Goal: Information Seeking & Learning: Compare options

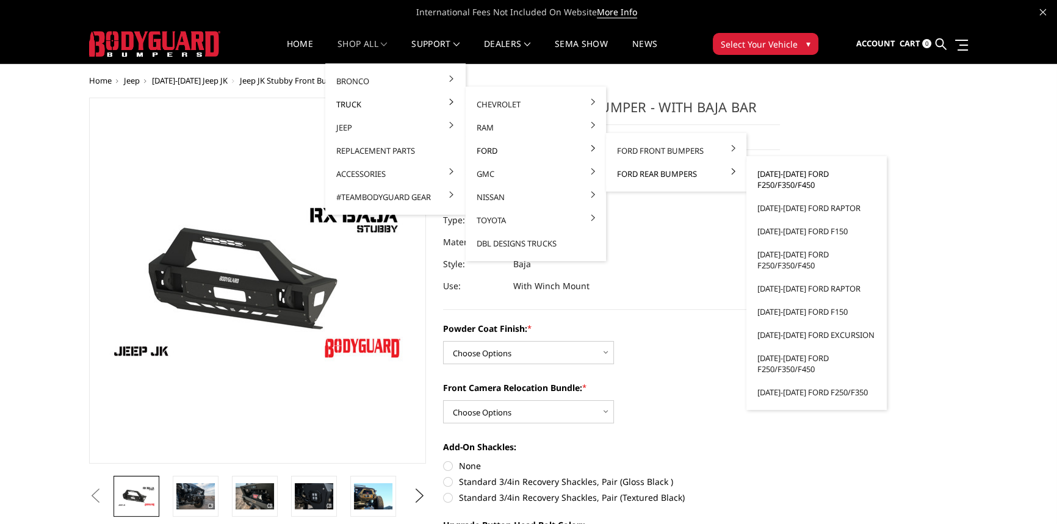
click at [778, 176] on link "[DATE]-[DATE] Ford F250/F350/F450" at bounding box center [816, 179] width 131 height 34
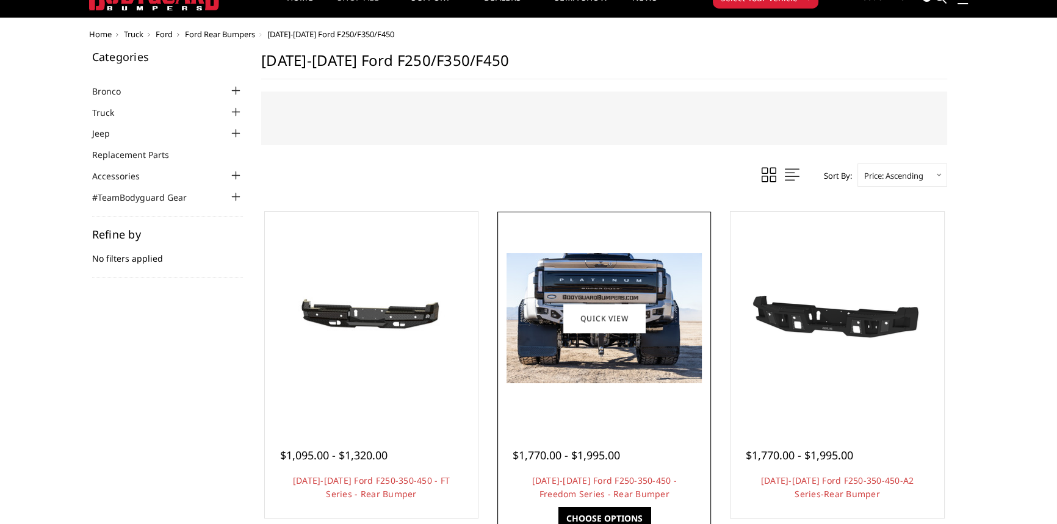
scroll to position [110, 0]
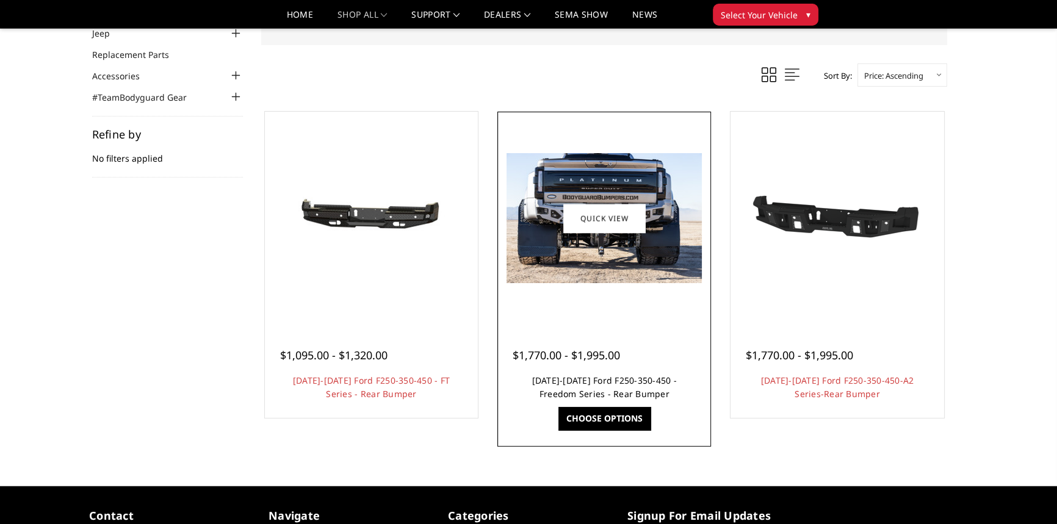
click at [611, 389] on link "2023-2025 Ford F250-350-450 - Freedom Series - Rear Bumper" at bounding box center [604, 387] width 145 height 25
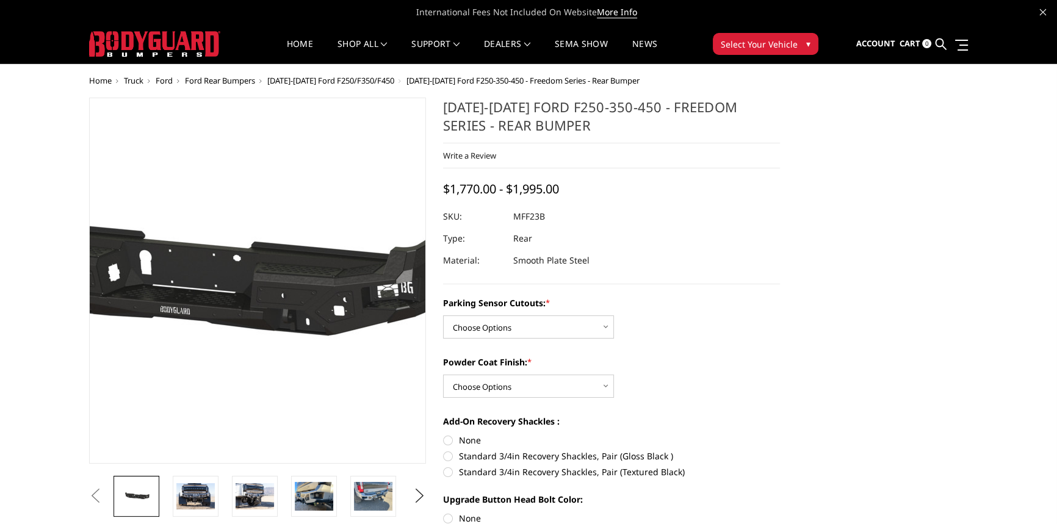
click at [314, 298] on img at bounding box center [183, 281] width 781 height 372
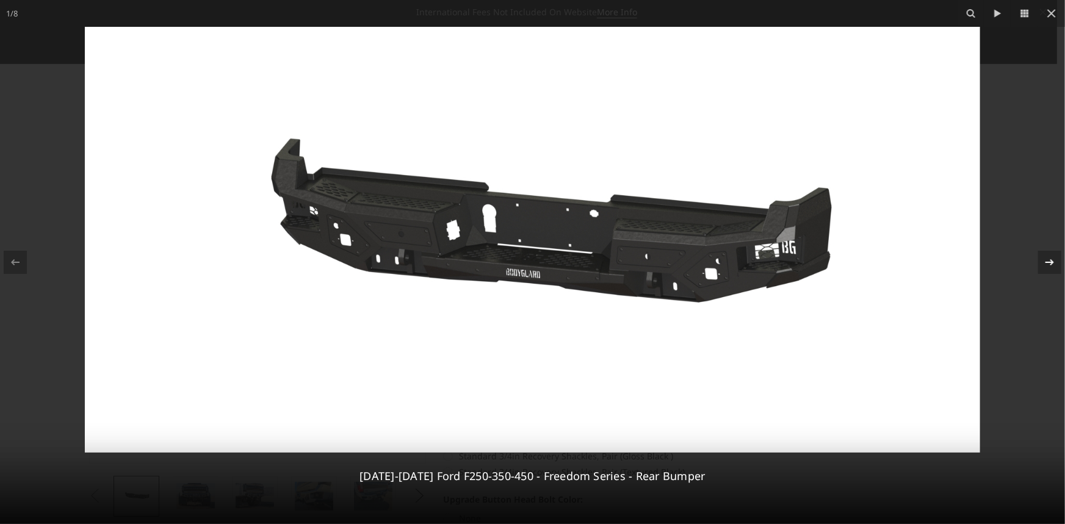
click at [1045, 262] on icon at bounding box center [1049, 262] width 9 height 6
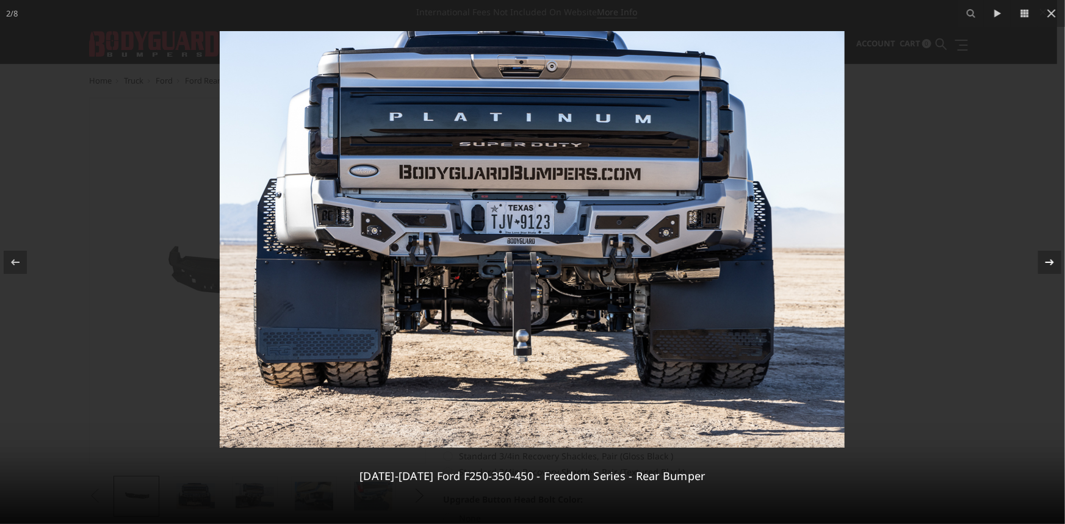
click at [1045, 262] on icon at bounding box center [1049, 262] width 9 height 6
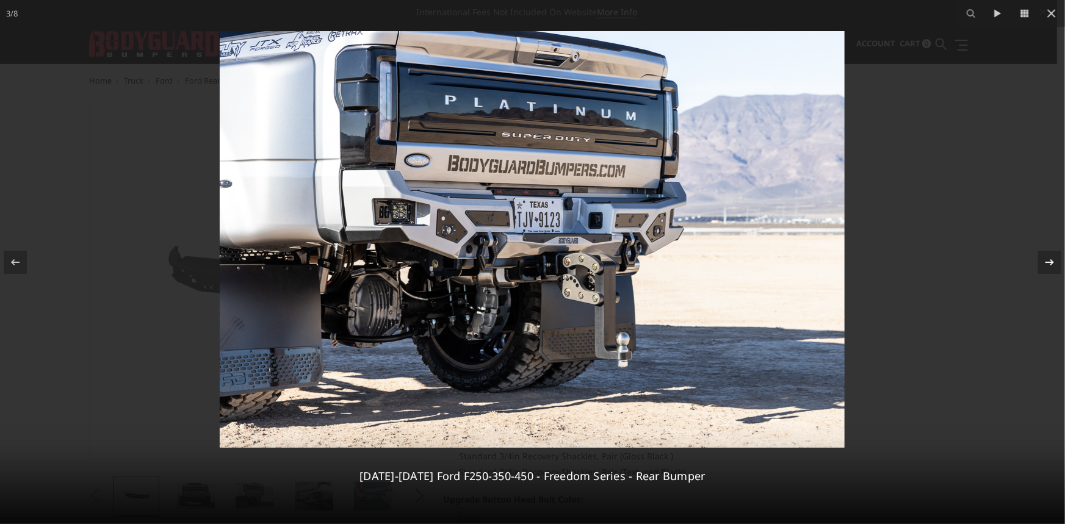
click at [1046, 258] on icon at bounding box center [1049, 262] width 15 height 15
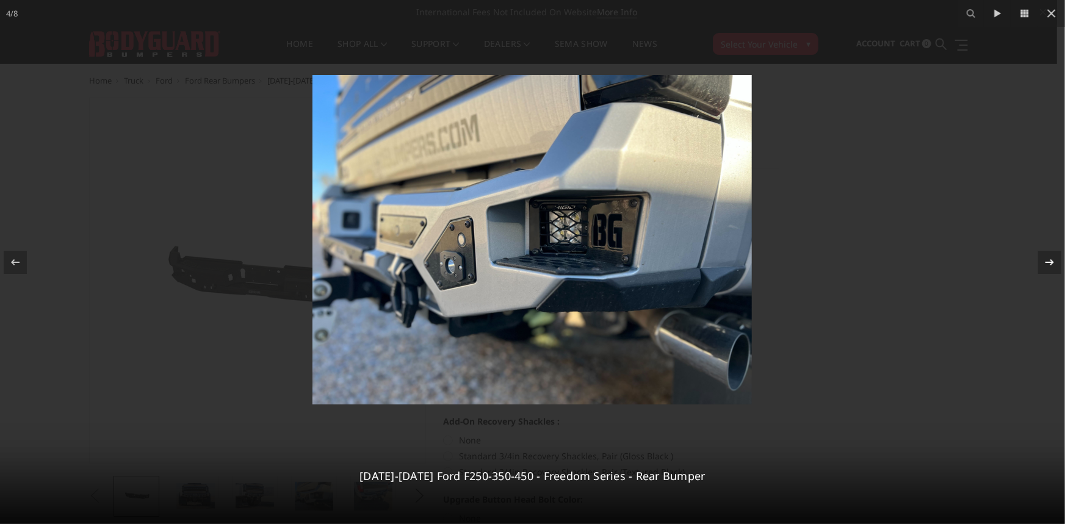
click at [1047, 258] on icon at bounding box center [1049, 262] width 15 height 15
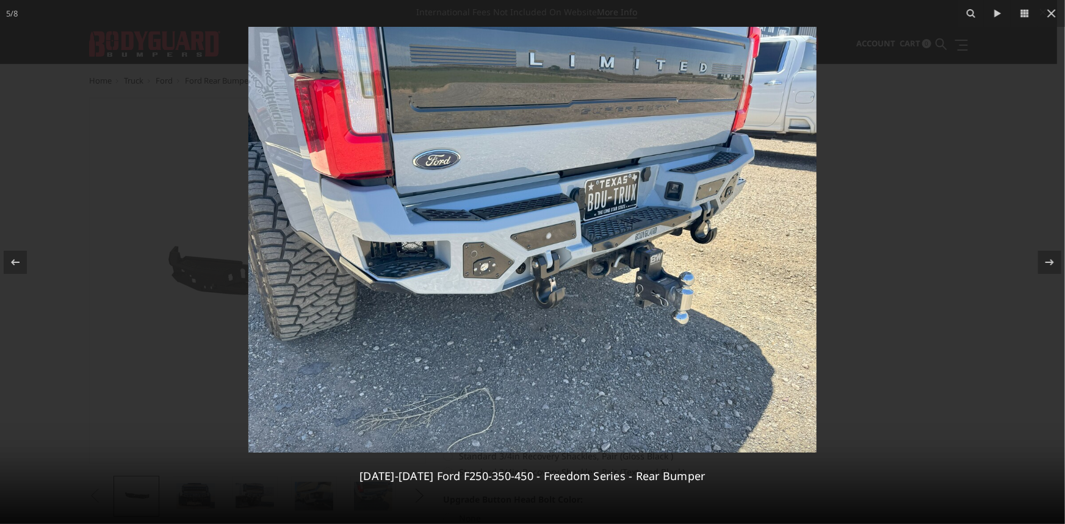
click at [484, 268] on img at bounding box center [532, 240] width 568 height 426
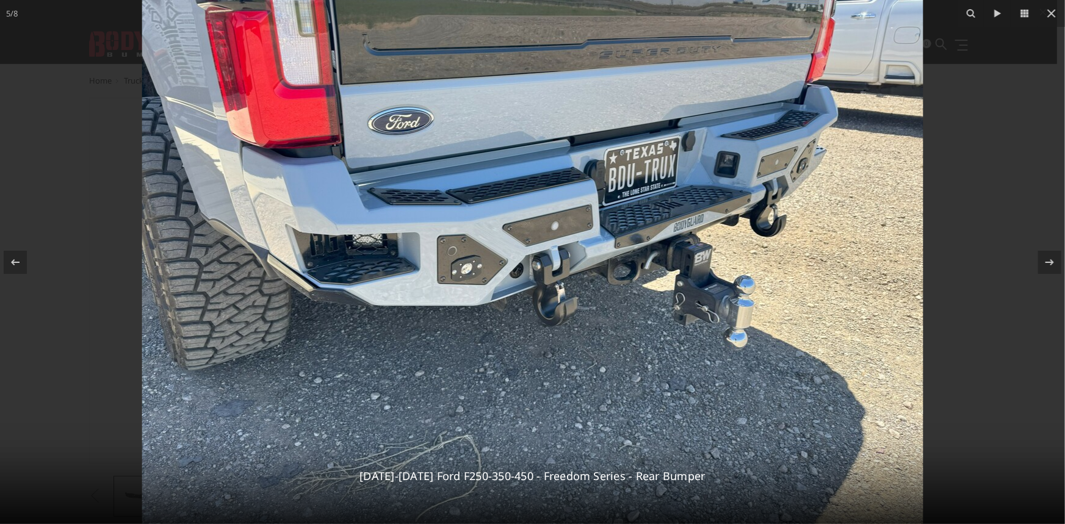
click at [473, 275] on img at bounding box center [532, 231] width 781 height 586
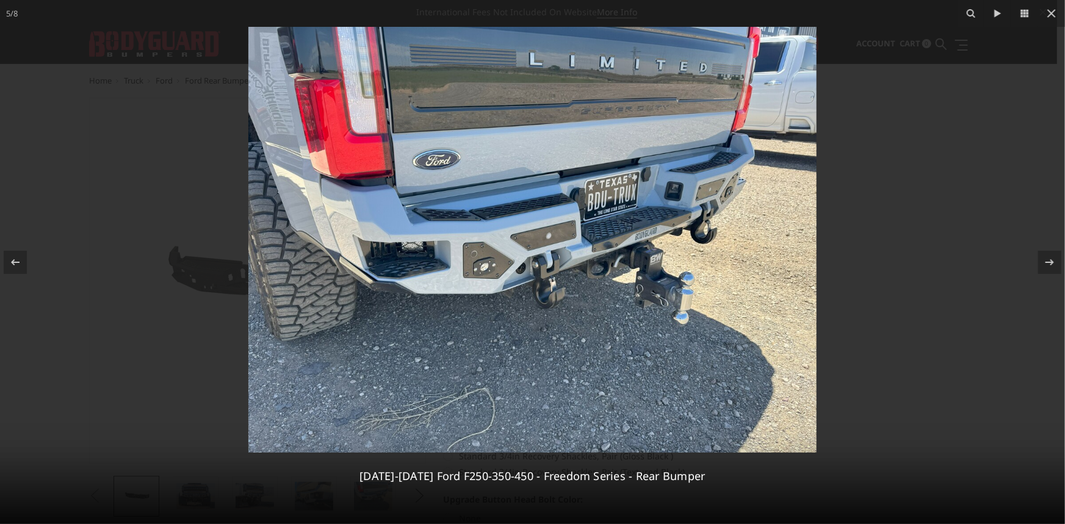
click at [481, 271] on img at bounding box center [532, 240] width 568 height 426
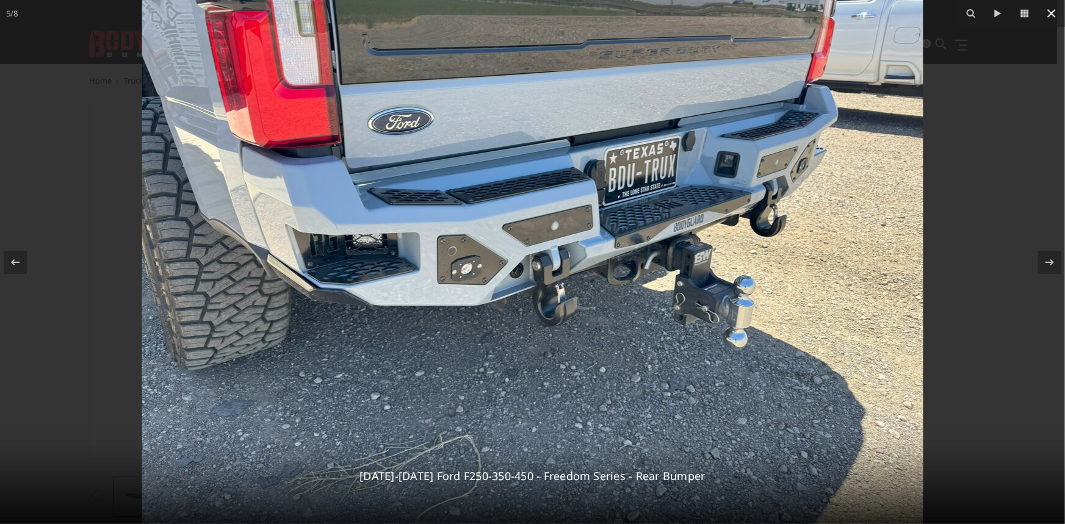
click at [1056, 13] on icon at bounding box center [1051, 13] width 15 height 15
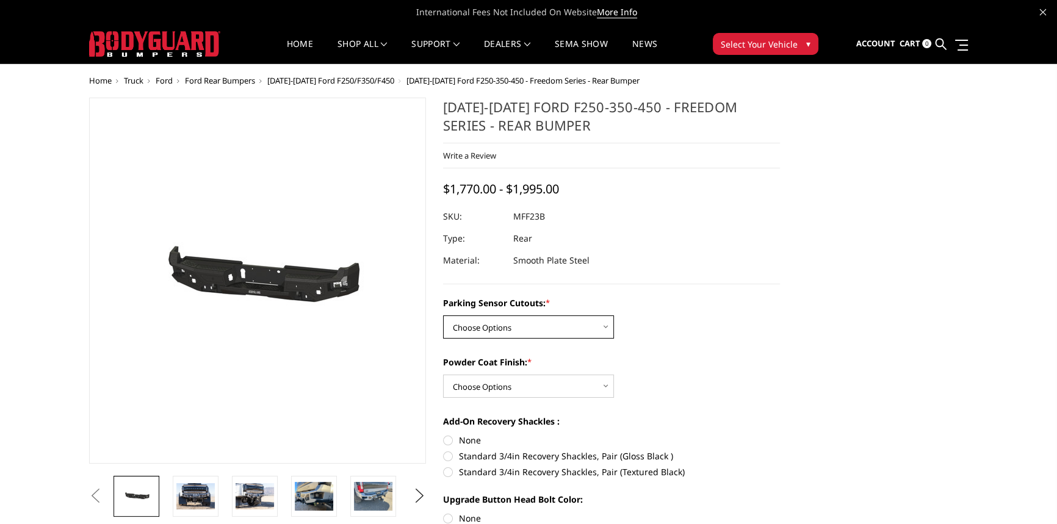
click at [523, 326] on select "Choose Options No - Without Parking Sensor Cutouts Yes - With Parking Sensor Cu…" at bounding box center [528, 326] width 171 height 23
select select "2559"
click at [443, 316] on select "Choose Options No - Without Parking Sensor Cutouts Yes - With Parking Sensor Cu…" at bounding box center [528, 326] width 171 height 23
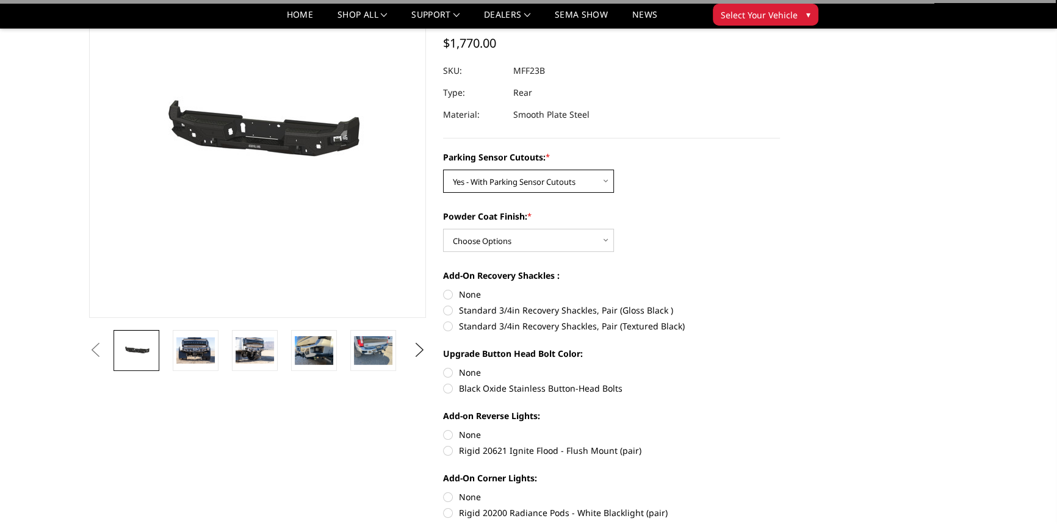
scroll to position [110, 0]
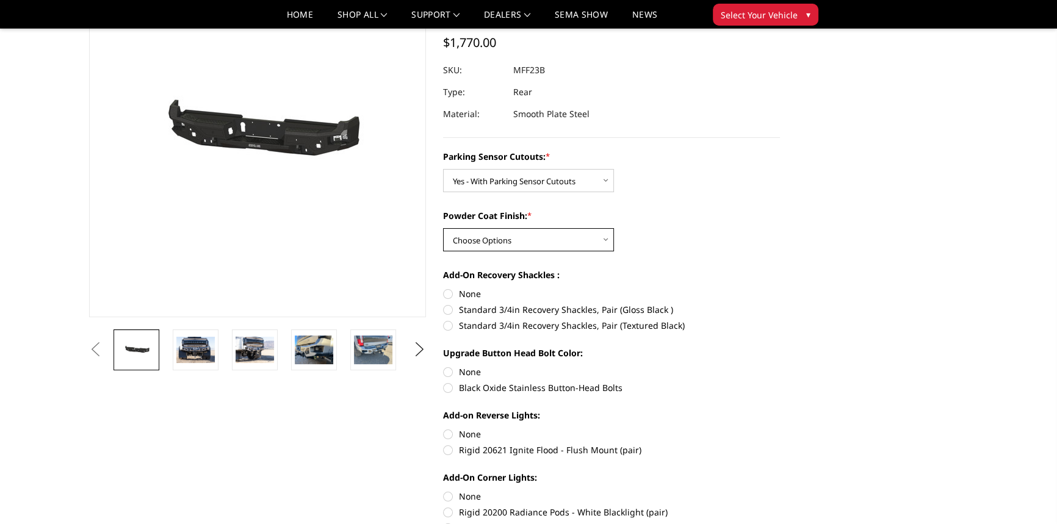
click at [476, 238] on select "Choose Options Bare Metal Textured Black Powder Coat" at bounding box center [528, 239] width 171 height 23
select select "2560"
click at [443, 228] on select "Choose Options Bare Metal Textured Black Powder Coat" at bounding box center [528, 239] width 171 height 23
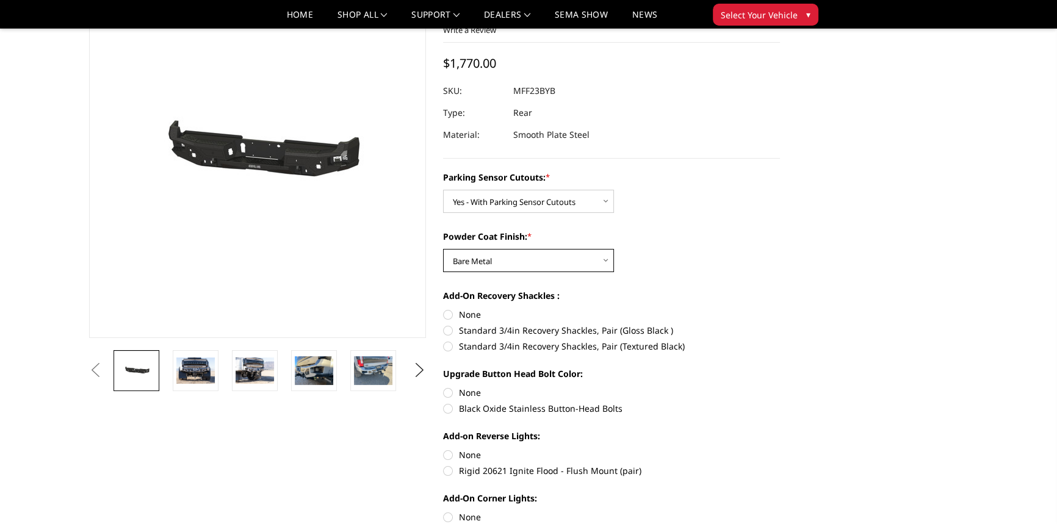
scroll to position [0, 0]
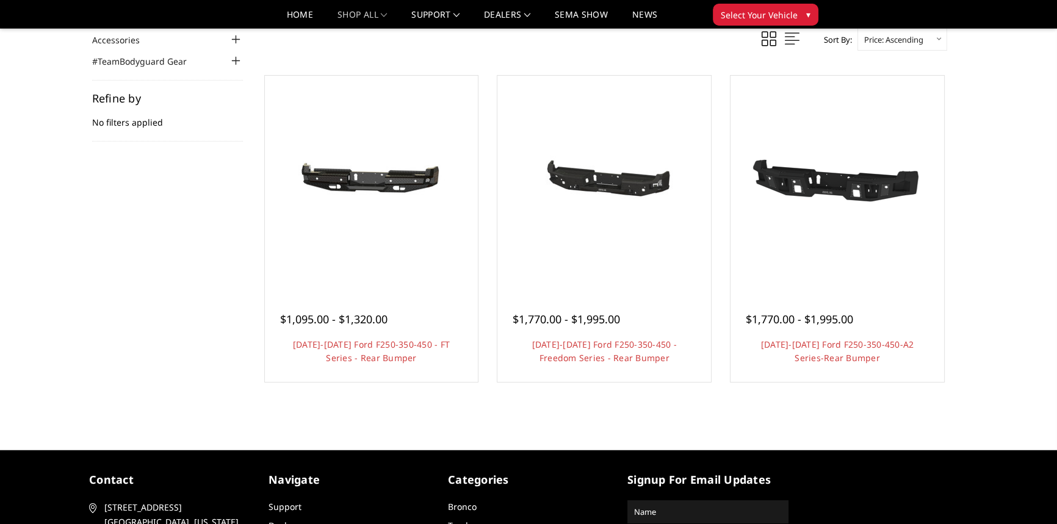
scroll to position [110, 0]
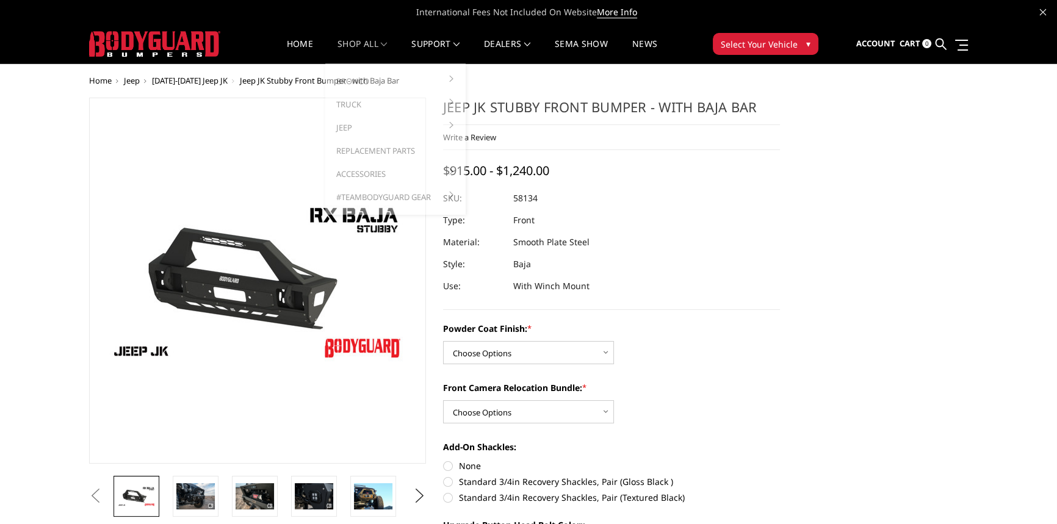
click at [365, 43] on link "shop all" at bounding box center [361, 52] width 49 height 24
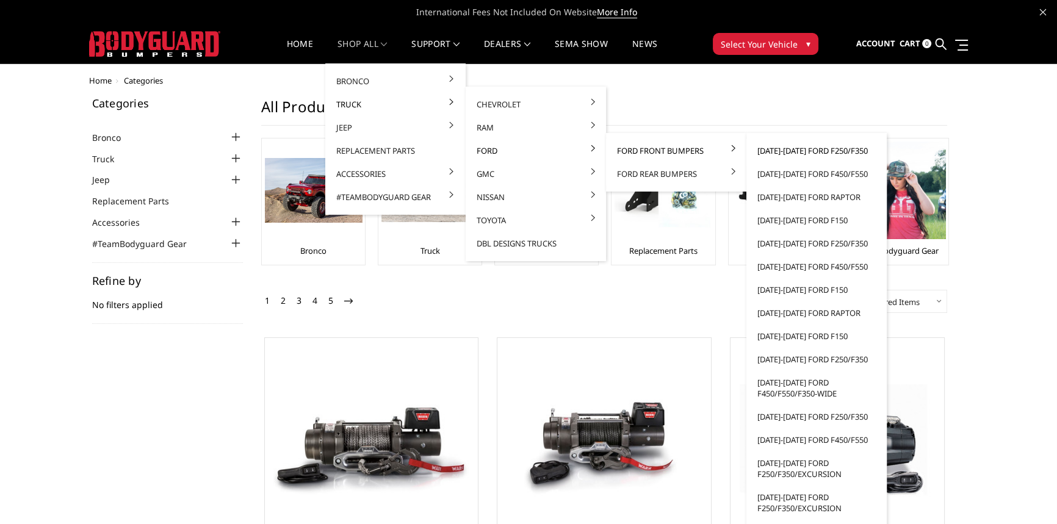
click at [819, 150] on link "[DATE]-[DATE] Ford F250/F350" at bounding box center [816, 150] width 131 height 23
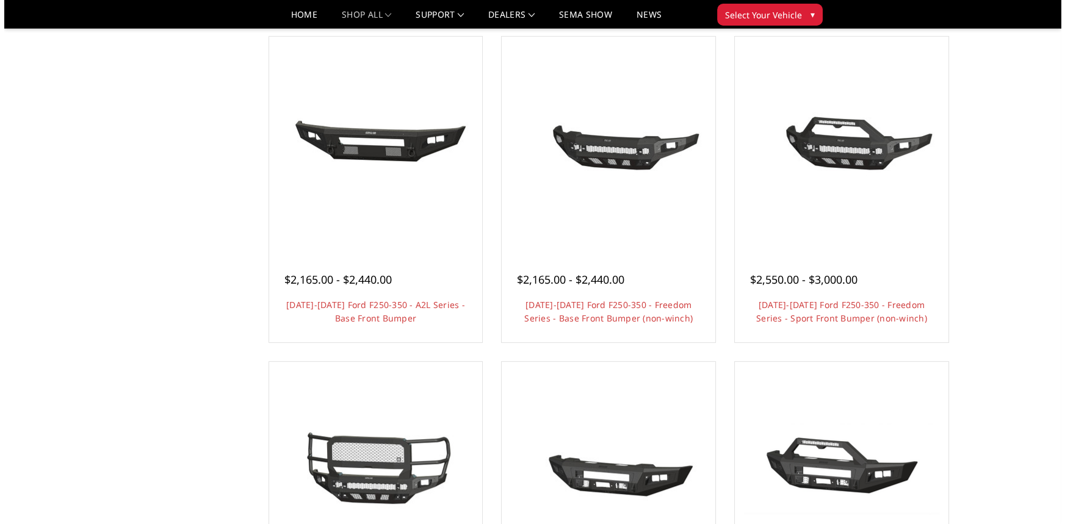
scroll to position [444, 0]
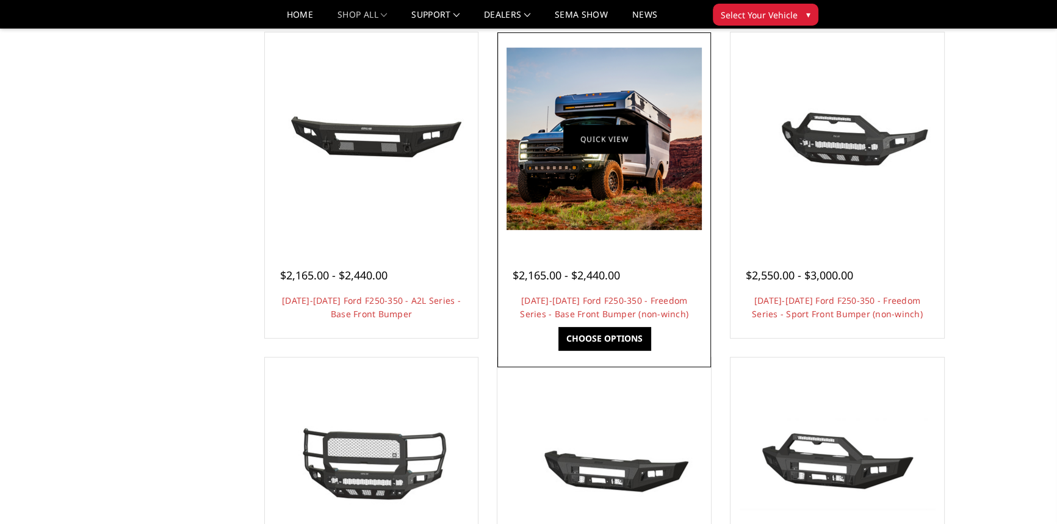
click at [630, 149] on link "Quick view" at bounding box center [604, 138] width 82 height 29
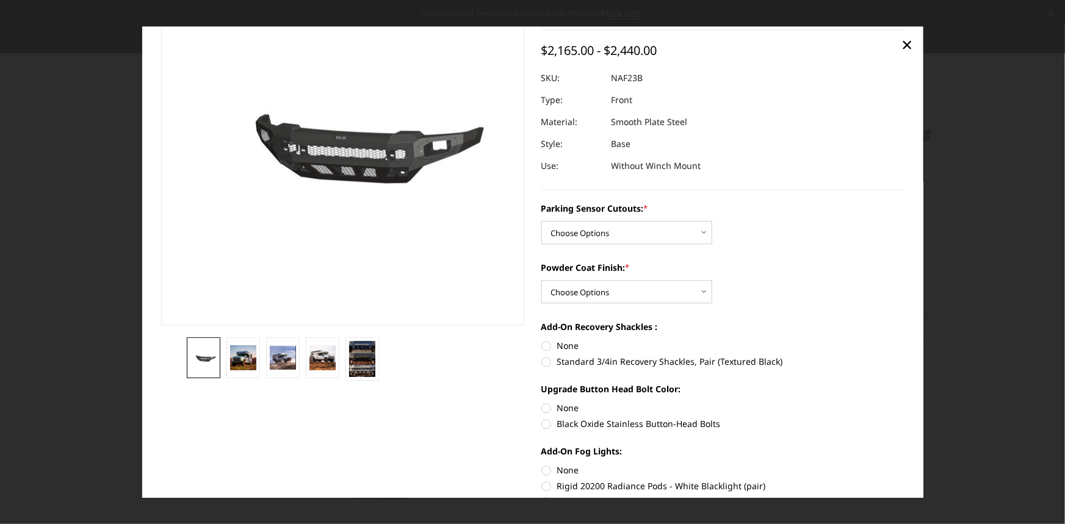
scroll to position [0, 0]
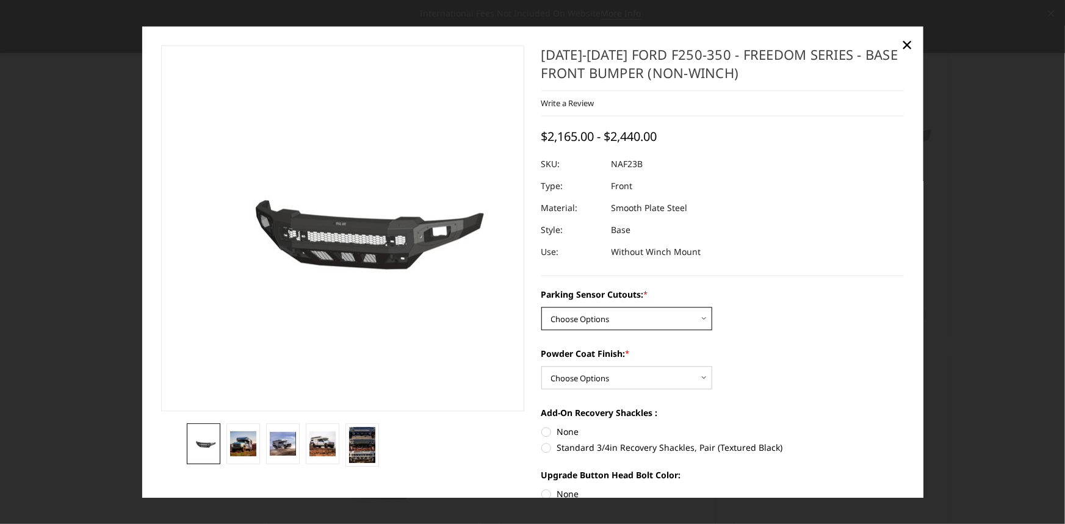
click at [567, 315] on select "Choose Options No - Without Parking Sensor Cutouts Yes - With Parking Sensor Cu…" at bounding box center [626, 318] width 171 height 23
select select "2563"
click at [541, 307] on select "Choose Options No - Without Parking Sensor Cutouts Yes - With Parking Sensor Cu…" at bounding box center [626, 318] width 171 height 23
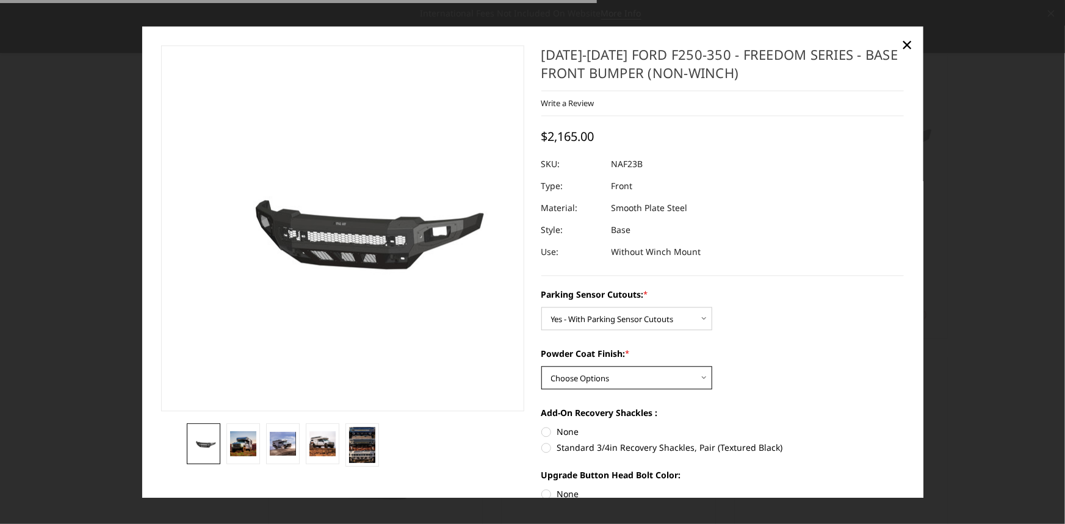
click at [583, 375] on select "Choose Options Bare Metal Textured Black Powder Coat" at bounding box center [626, 377] width 171 height 23
select select "2564"
click at [541, 367] on select "Choose Options Bare Metal Textured Black Powder Coat" at bounding box center [626, 377] width 171 height 23
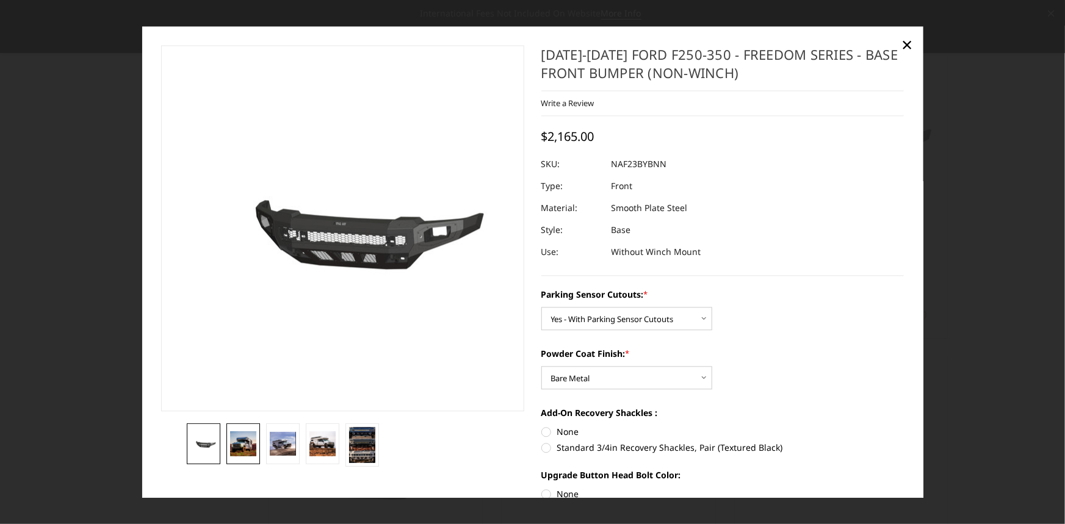
click at [245, 445] on img at bounding box center [243, 444] width 26 height 24
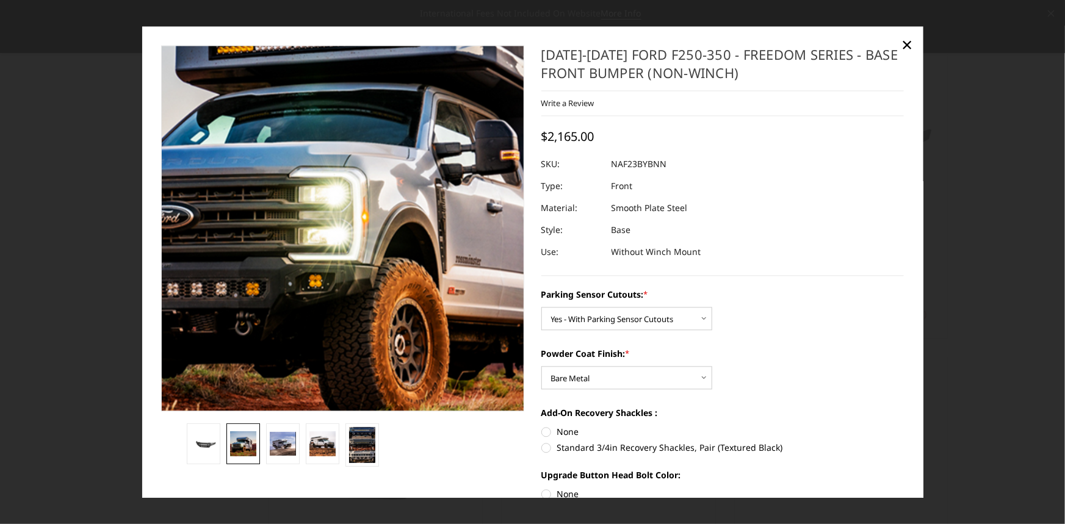
click at [314, 285] on img at bounding box center [372, 173] width 781 height 730
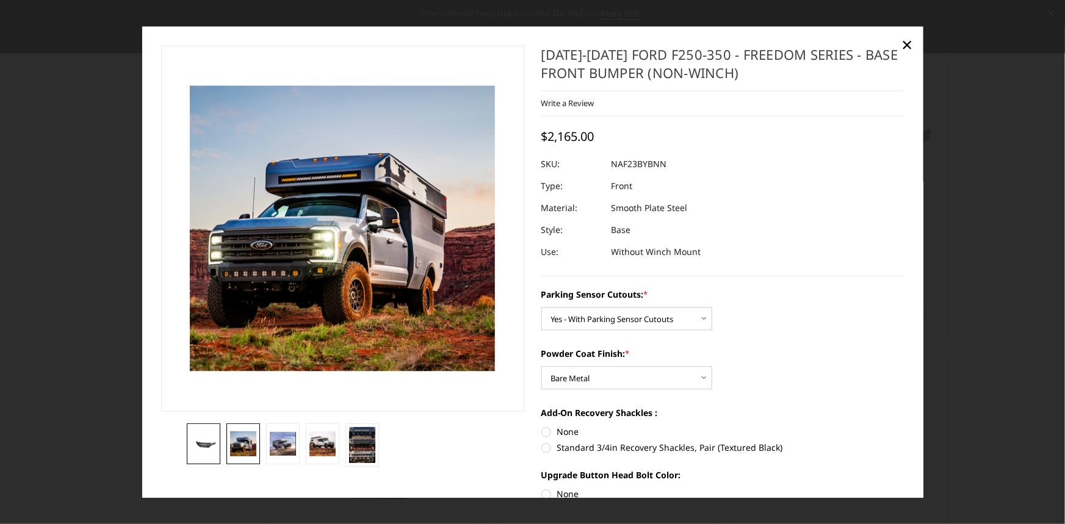
click at [204, 451] on link at bounding box center [204, 443] width 34 height 41
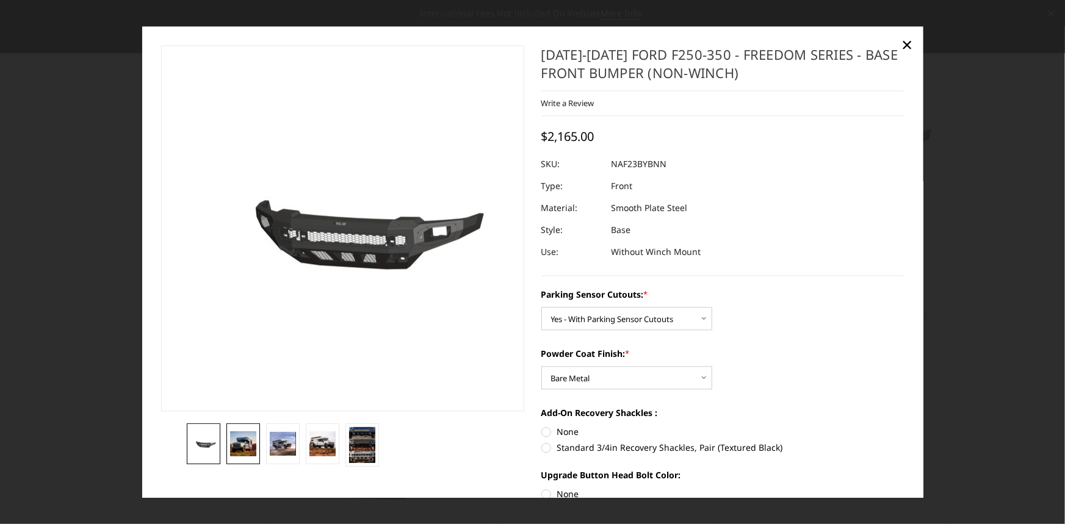
click at [240, 446] on img at bounding box center [243, 444] width 26 height 24
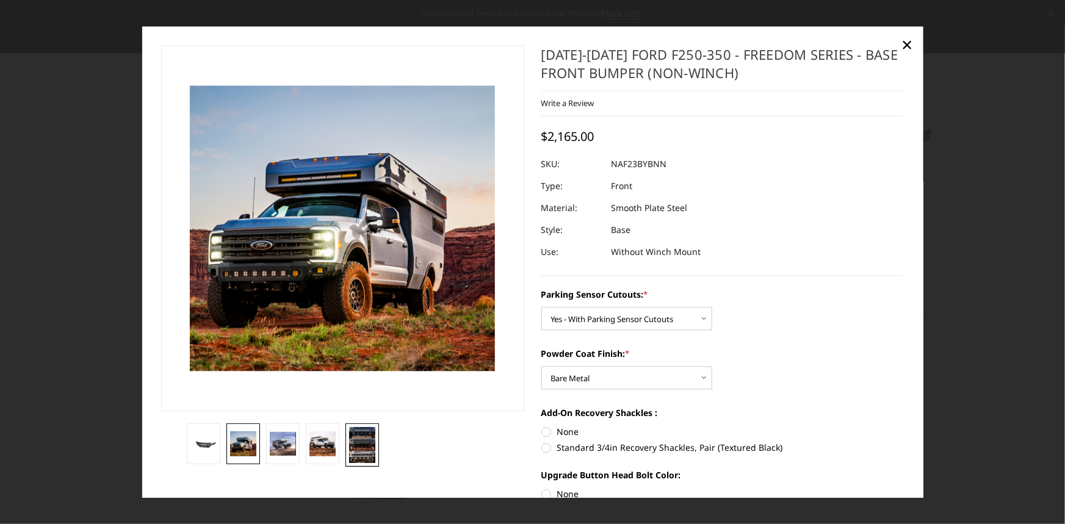
click at [373, 455] on img at bounding box center [362, 445] width 26 height 36
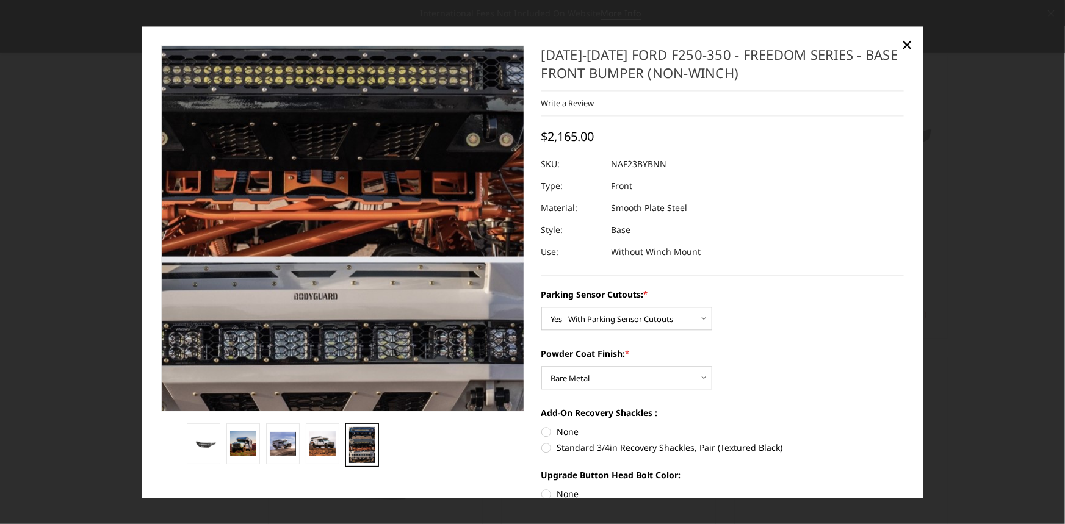
click at [377, 317] on img at bounding box center [319, 128] width 567 height 781
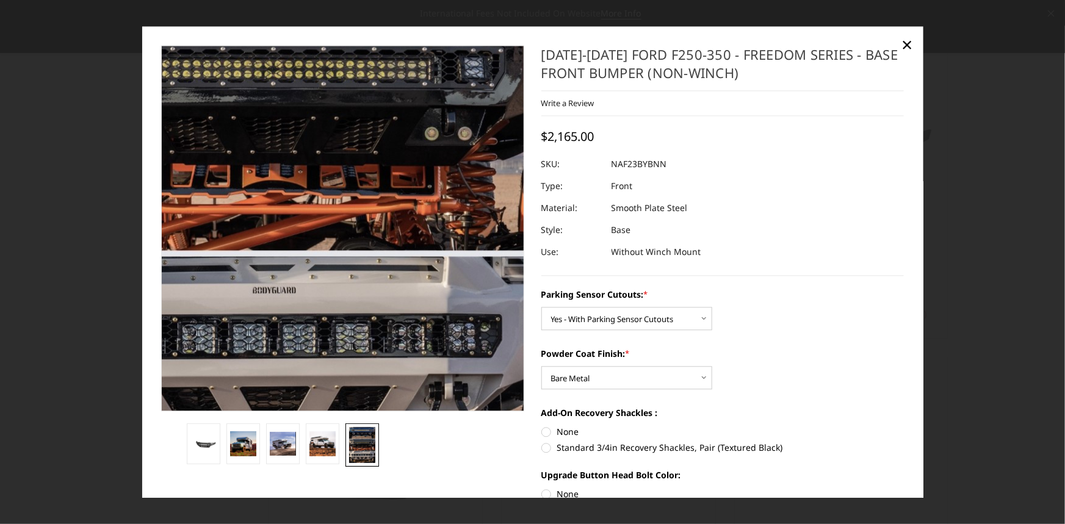
click at [448, 323] on img at bounding box center [278, 122] width 567 height 781
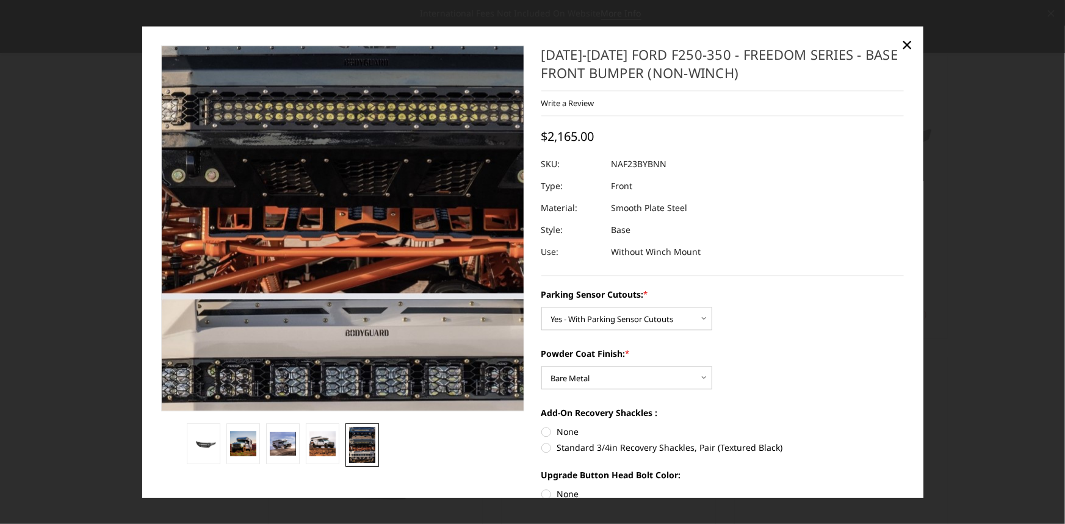
click at [240, 28] on div "[DATE]-[DATE] Ford F250-350 - Freedom Series - Base Front Bumper (non-winch) Wr…" at bounding box center [532, 262] width 781 height 472
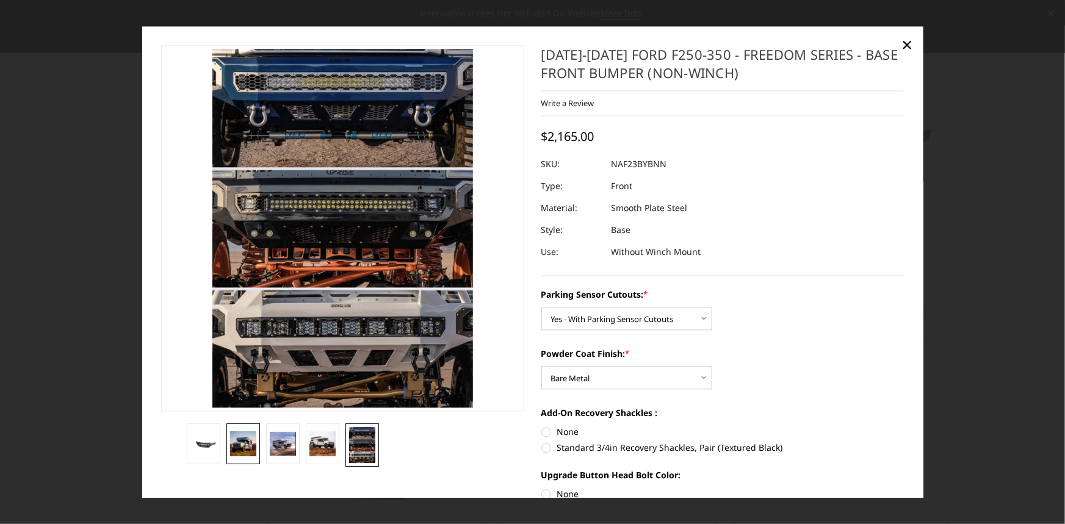
click at [239, 448] on img at bounding box center [243, 444] width 26 height 24
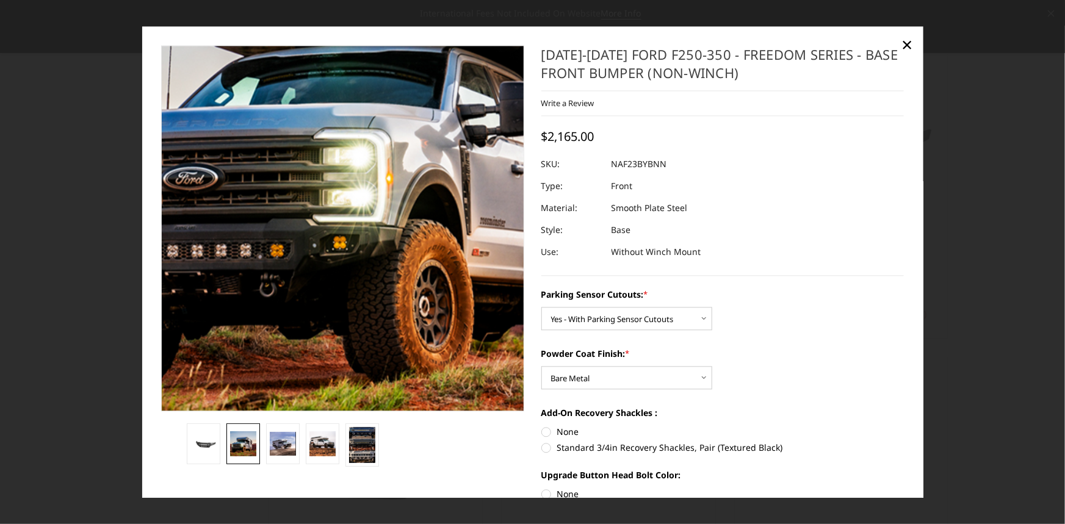
click at [293, 323] on img at bounding box center [396, 135] width 781 height 730
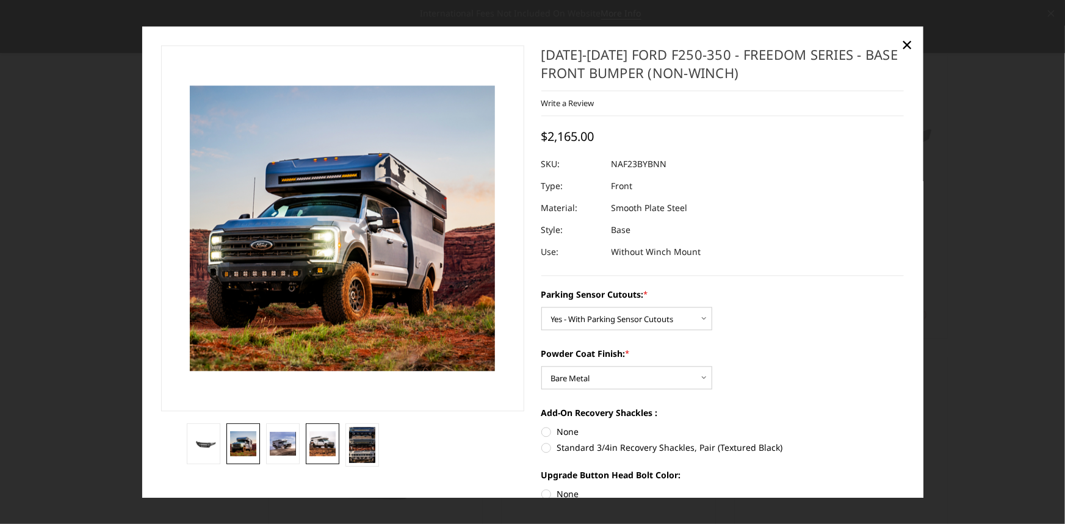
click at [329, 445] on img at bounding box center [322, 443] width 26 height 25
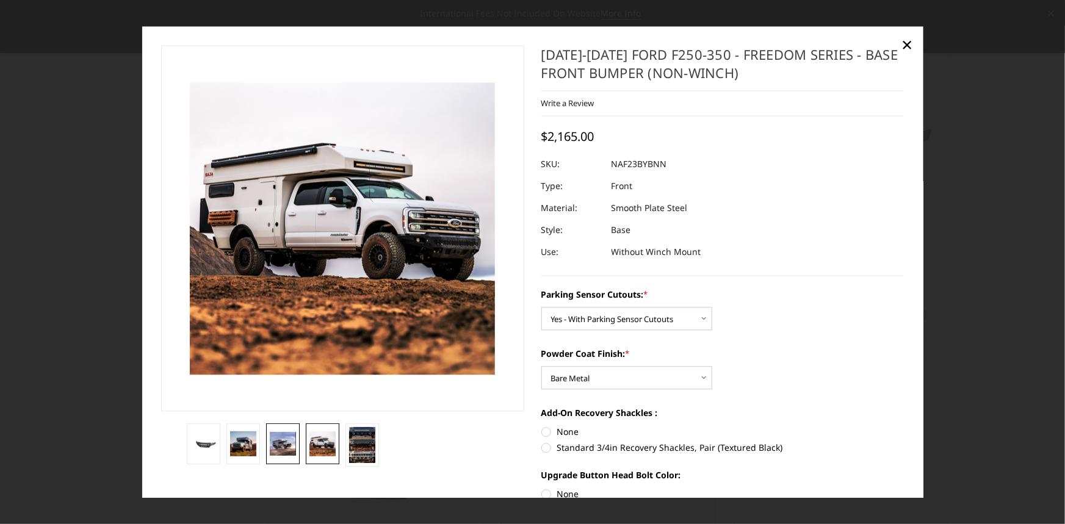
click at [278, 442] on img at bounding box center [283, 444] width 26 height 24
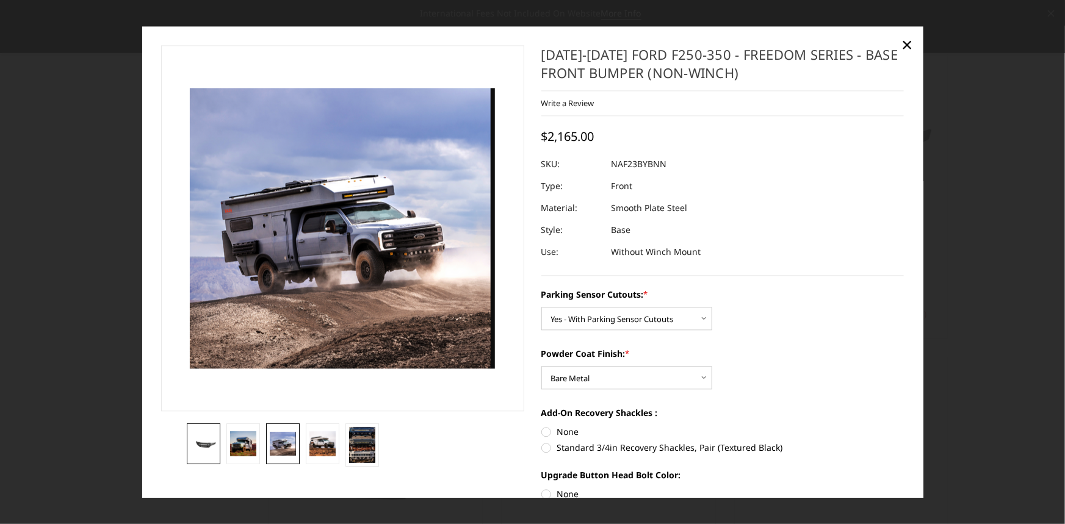
click at [205, 448] on img at bounding box center [203, 444] width 26 height 12
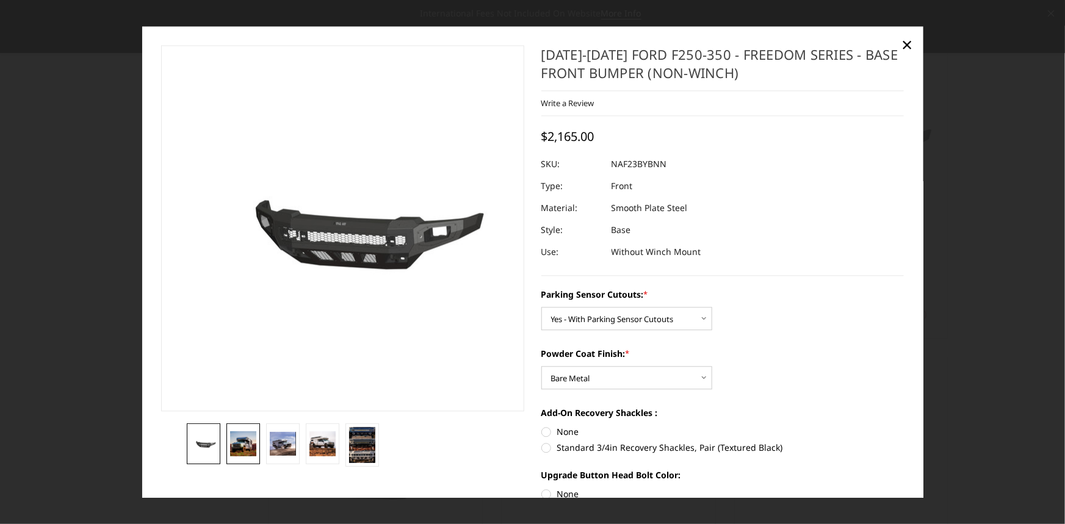
click at [250, 451] on img at bounding box center [243, 444] width 26 height 24
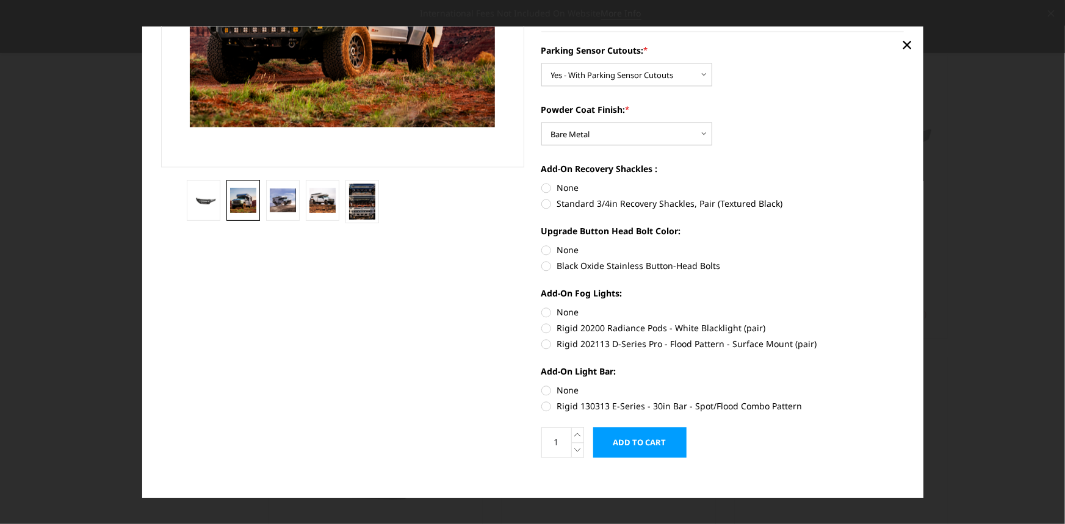
scroll to position [254, 0]
